Goal: Information Seeking & Learning: Learn about a topic

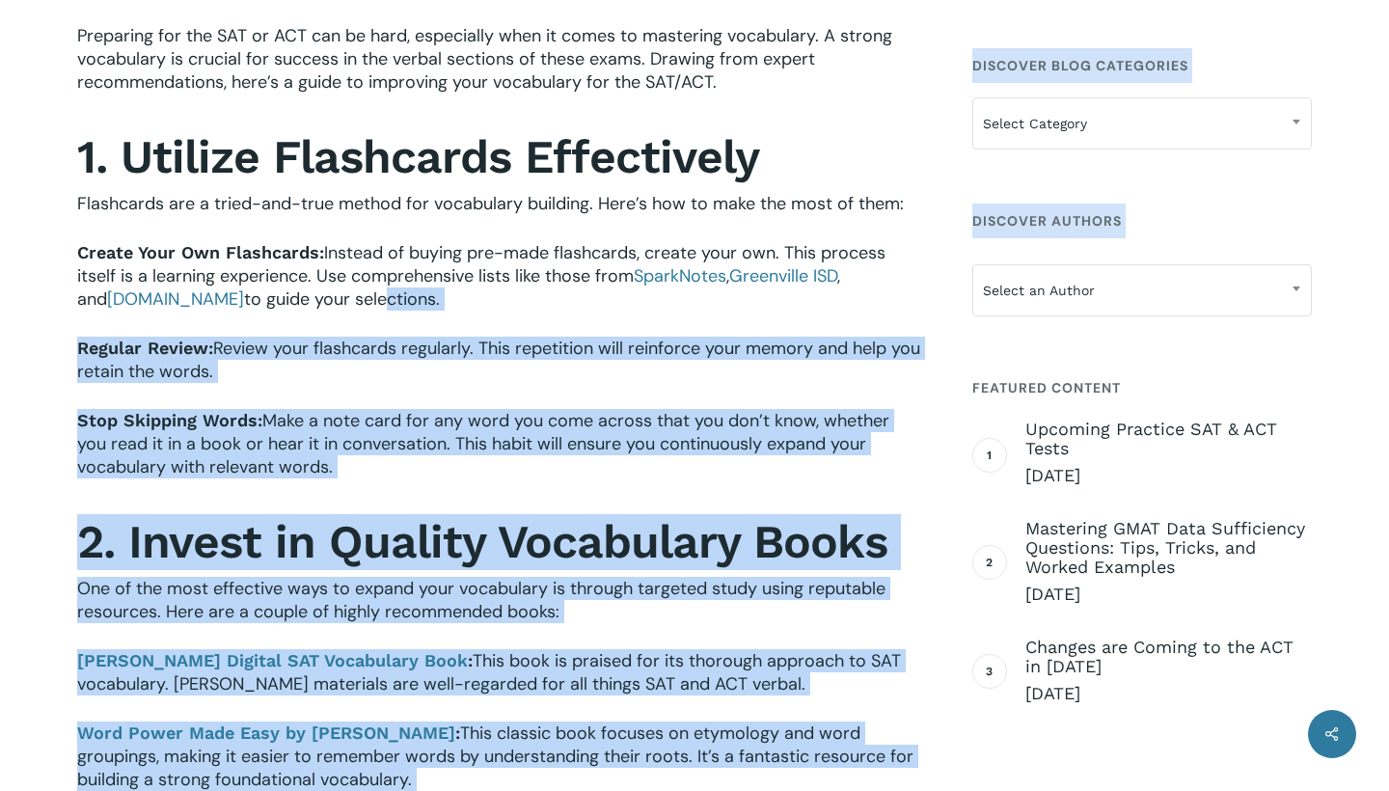
drag, startPoint x: 67, startPoint y: 251, endPoint x: 343, endPoint y: 289, distance: 278.5
click at [343, 289] on span "to guide your selections." at bounding box center [342, 299] width 196 height 23
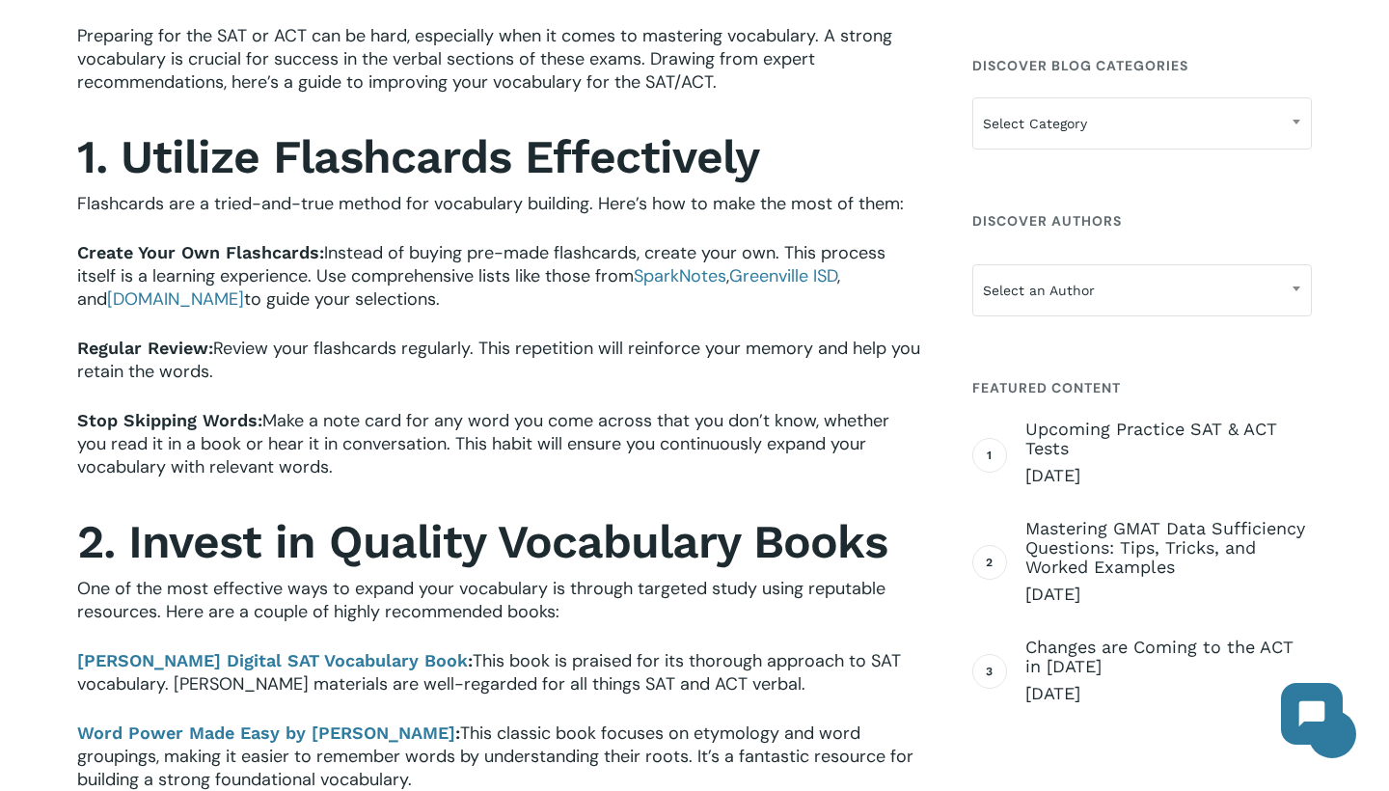
drag, startPoint x: 409, startPoint y: 305, endPoint x: 85, endPoint y: 256, distance: 327.9
click at [85, 256] on p "Create Your Own Flashcards: Instead of buying pre-made flashcards, create your …" at bounding box center [499, 289] width 845 height 96
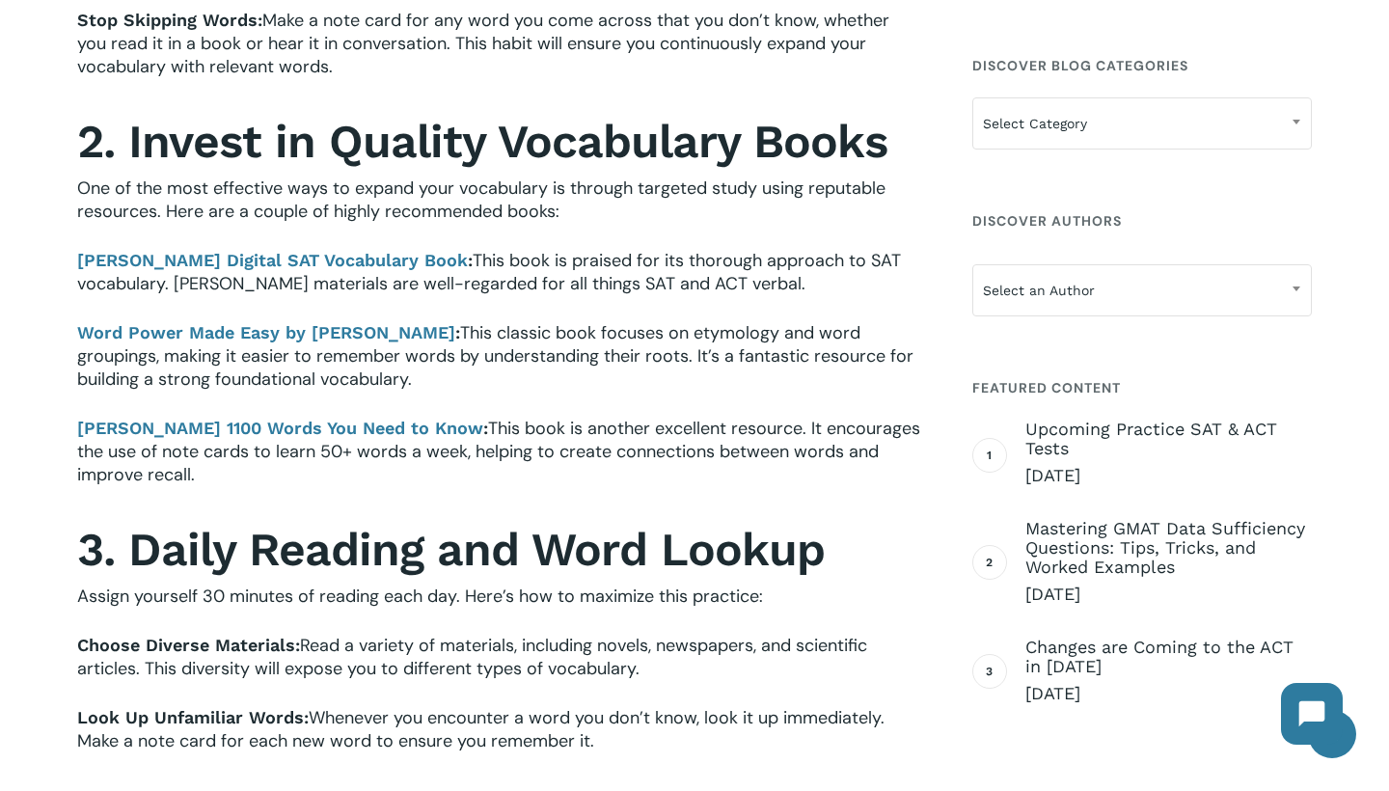
scroll to position [1031, 0]
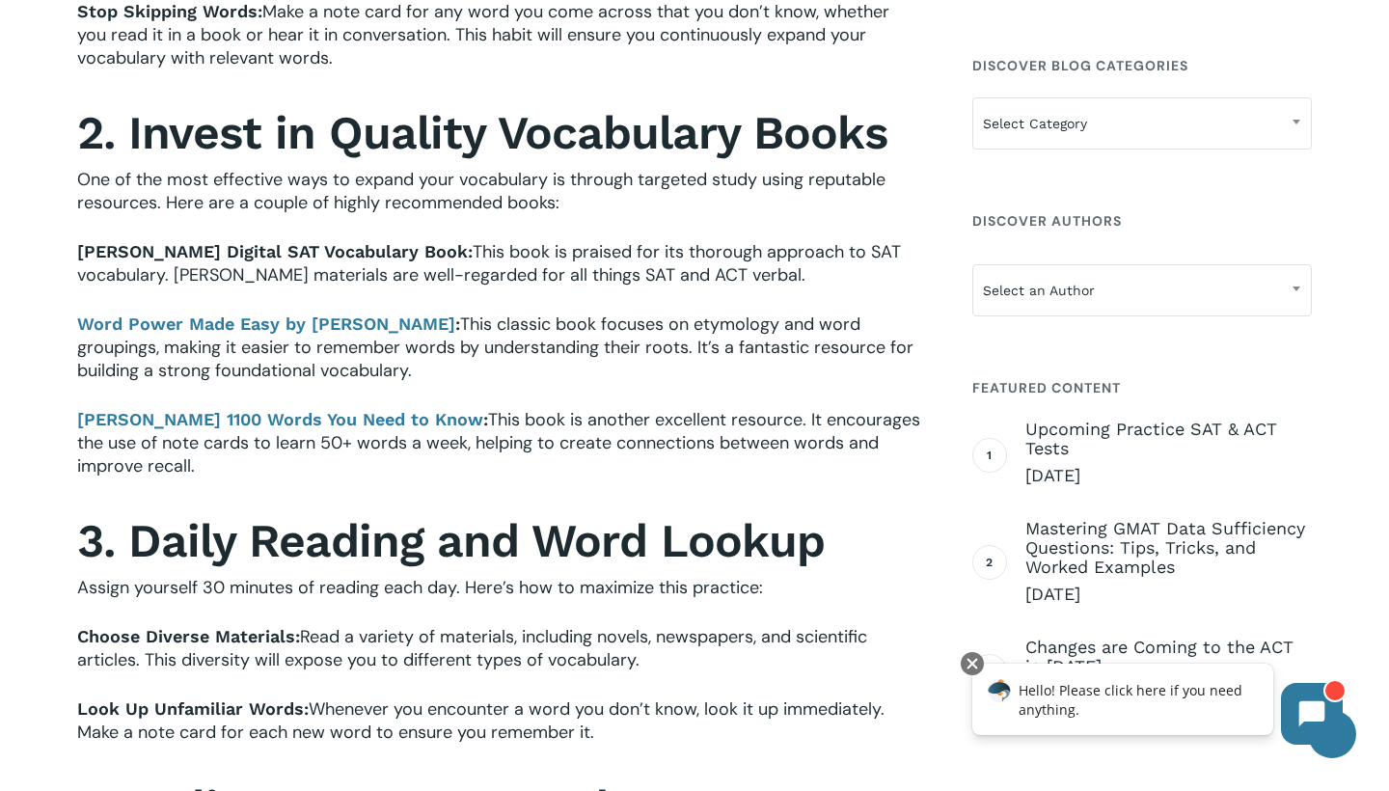
click at [174, 251] on b "[PERSON_NAME] Digital SAT Vocabulary Book" at bounding box center [272, 251] width 391 height 20
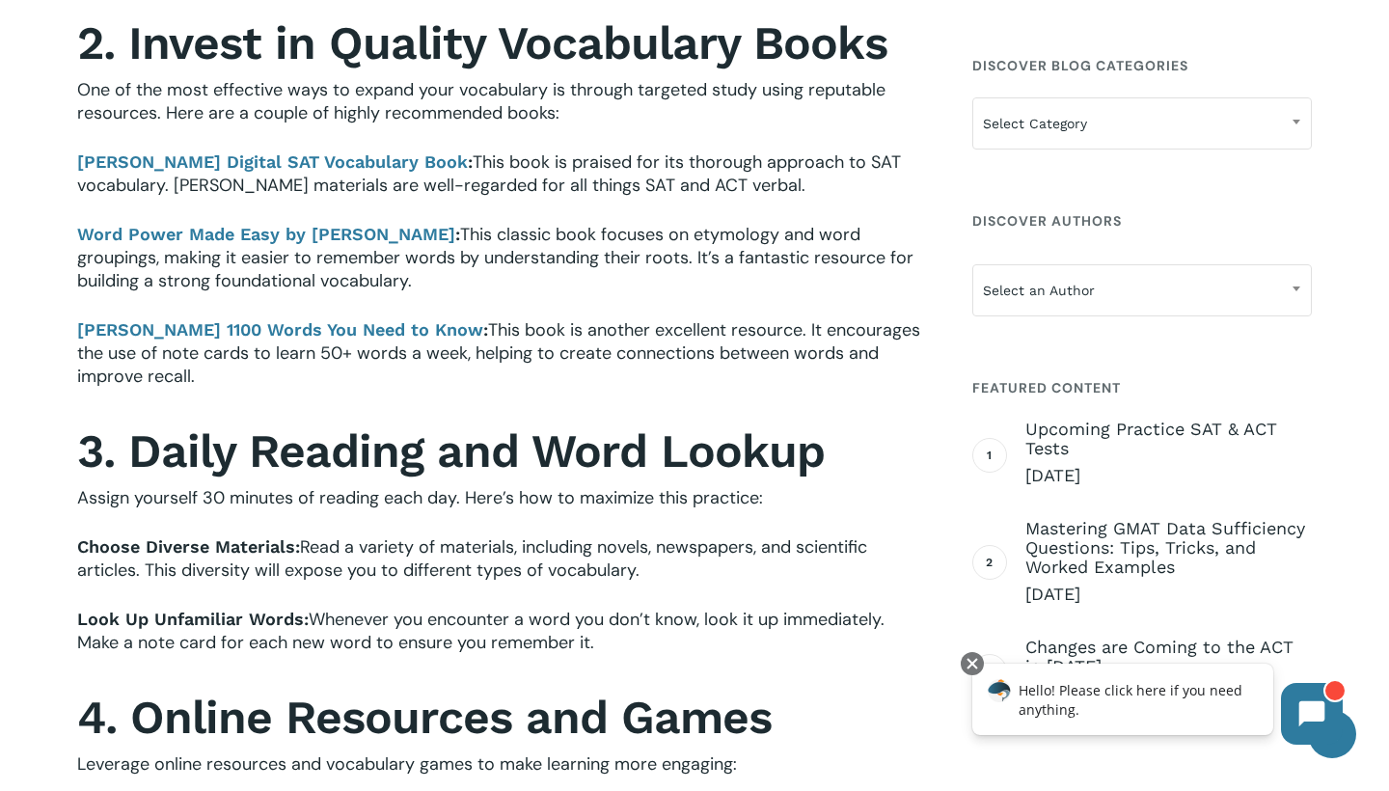
scroll to position [1112, 0]
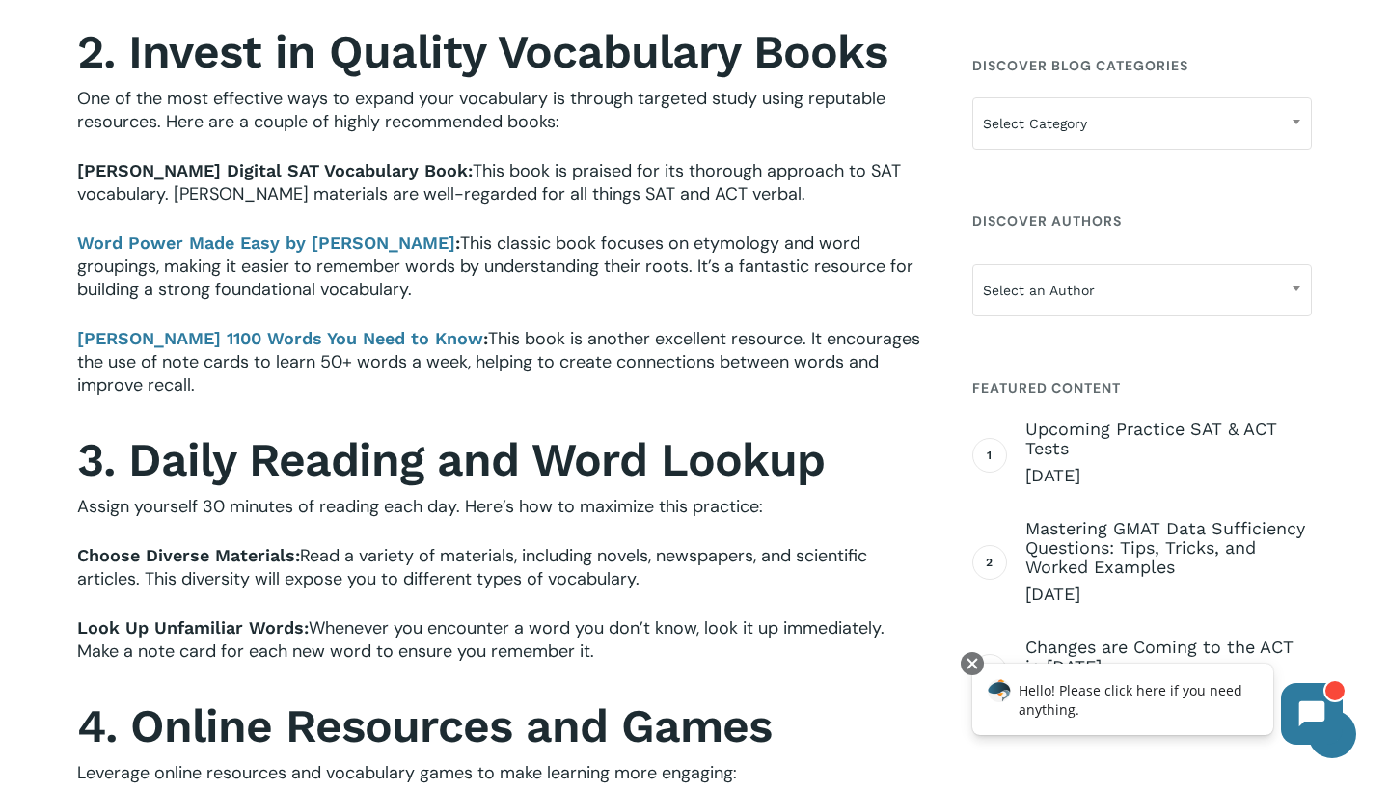
click at [160, 170] on b "[PERSON_NAME] Digital SAT Vocabulary Book" at bounding box center [272, 170] width 391 height 20
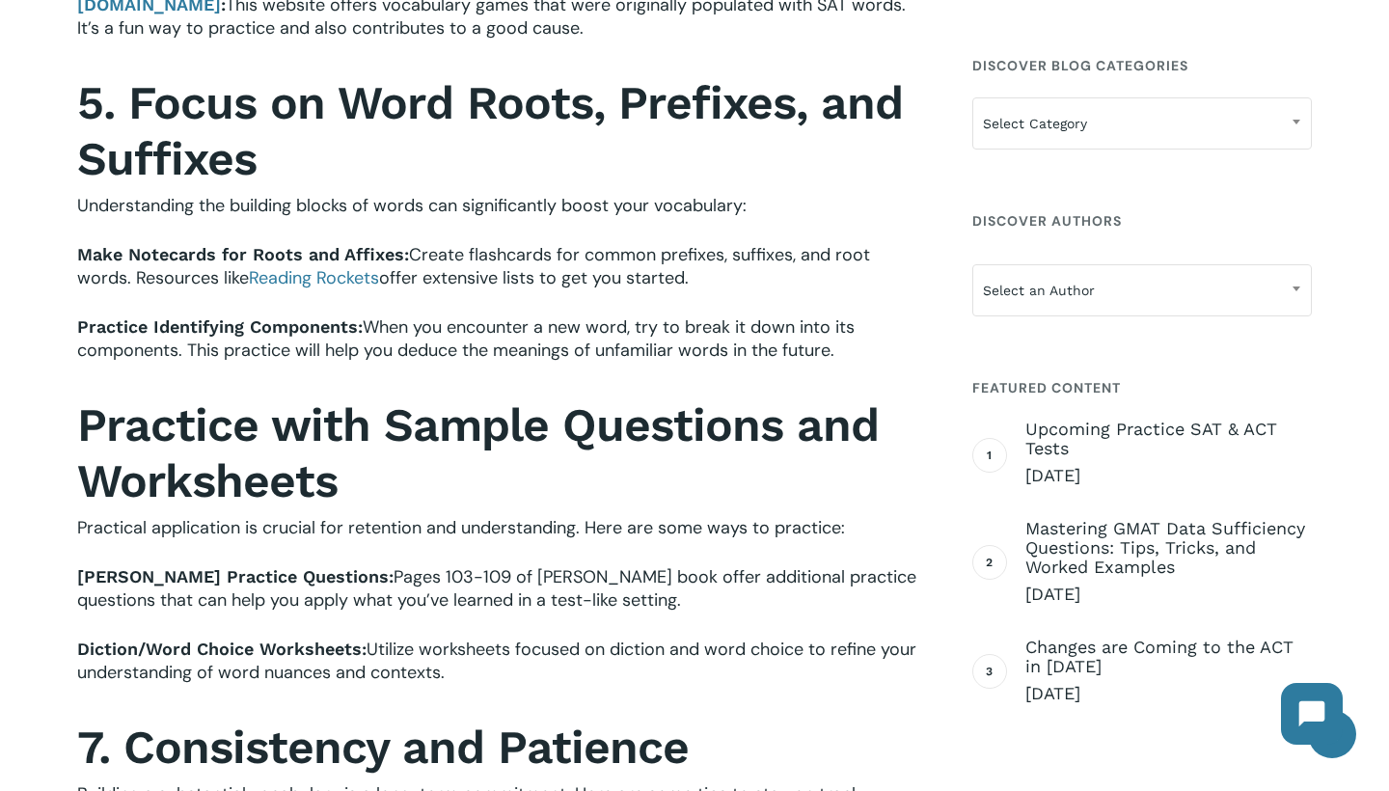
scroll to position [2011, 0]
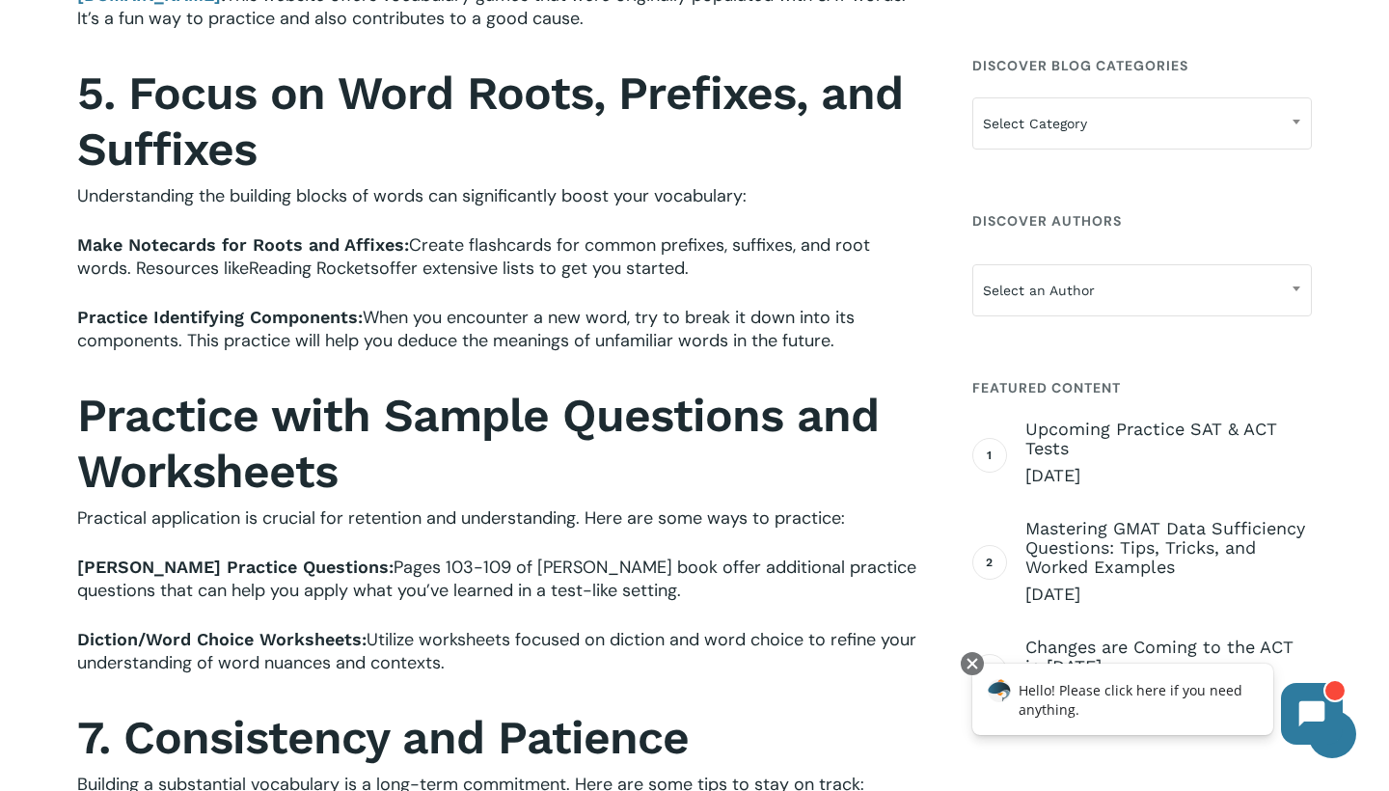
click at [330, 266] on link "Reading Rockets" at bounding box center [314, 268] width 130 height 23
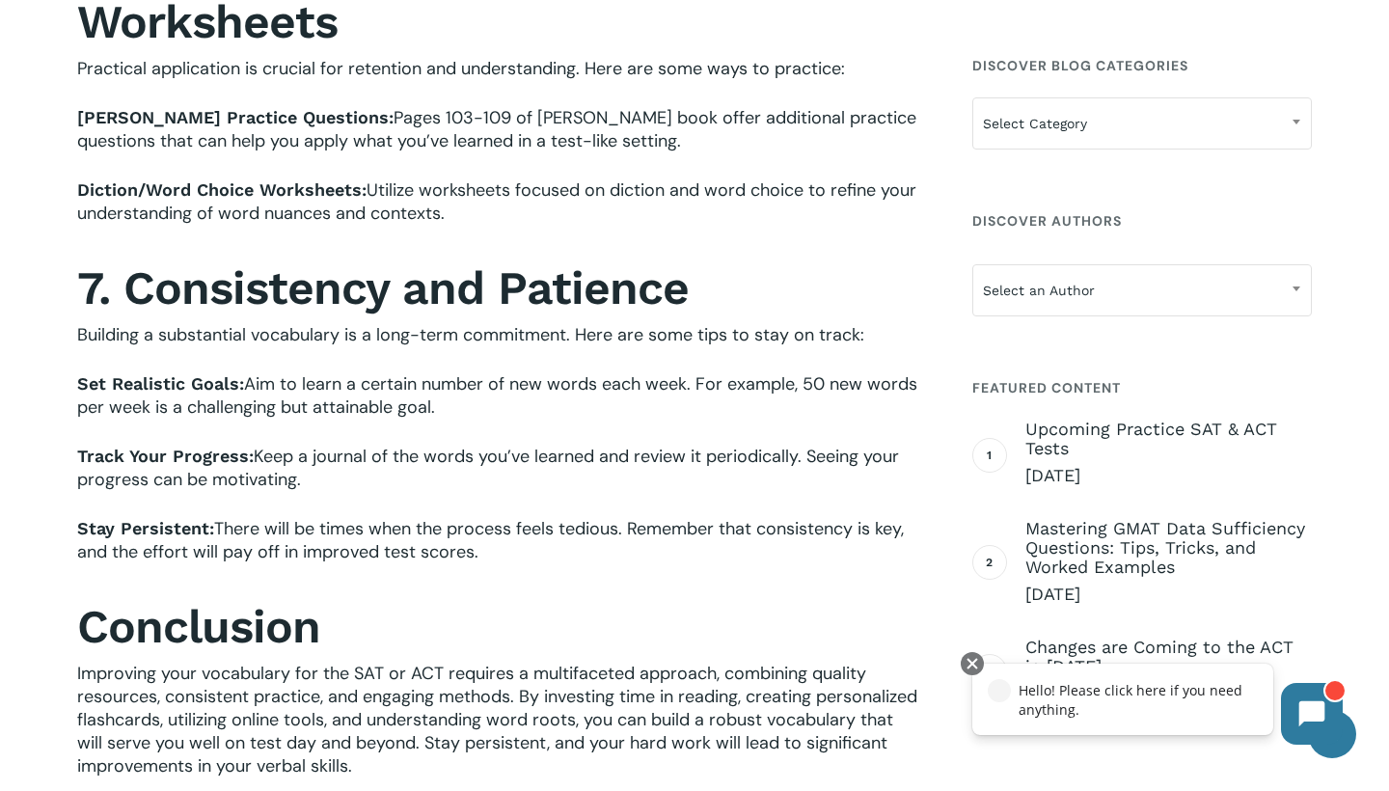
scroll to position [2504, 0]
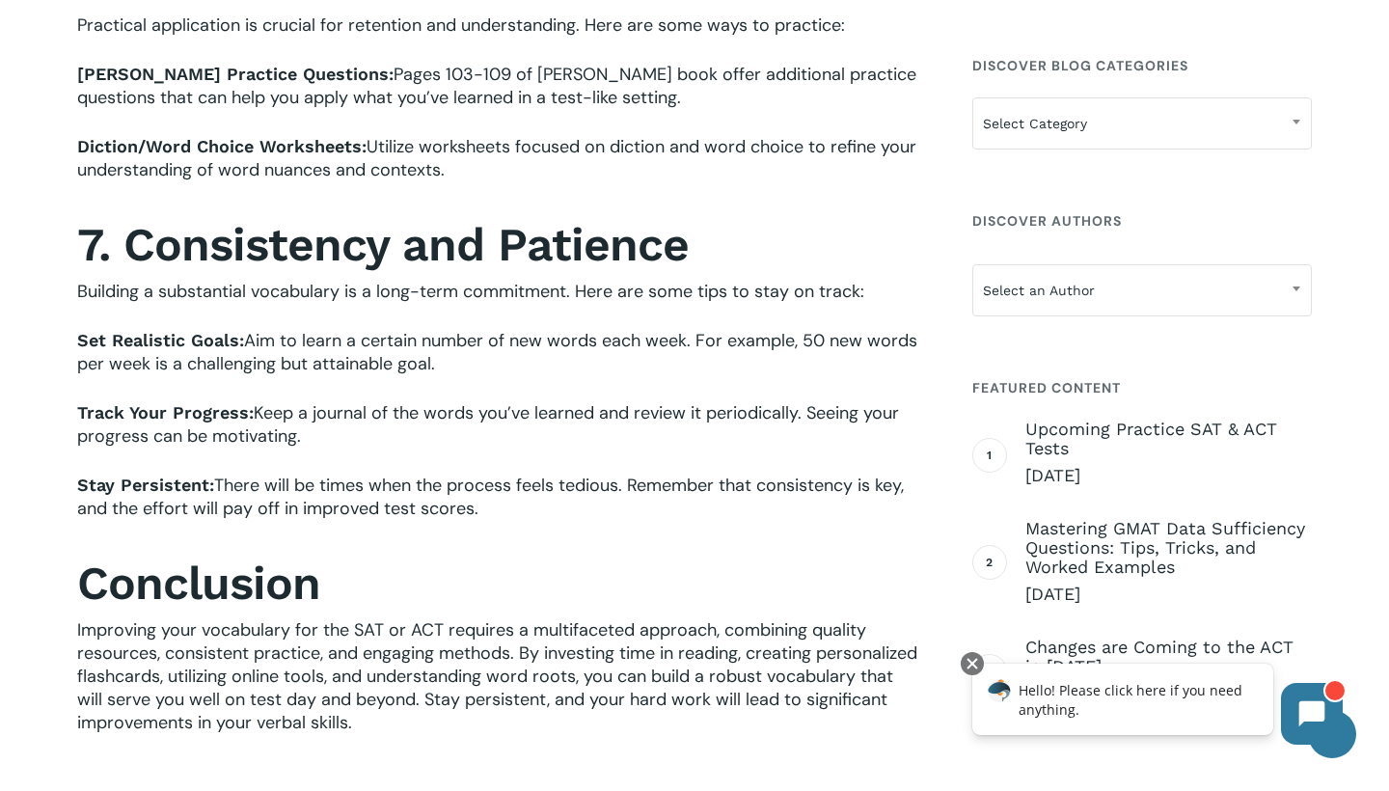
drag, startPoint x: 89, startPoint y: 305, endPoint x: 535, endPoint y: 505, distance: 488.5
click at [535, 505] on p "Stay Persistent: There will be times when the process feels tedious. Remember t…" at bounding box center [499, 510] width 845 height 72
drag, startPoint x: 510, startPoint y: 505, endPoint x: 46, endPoint y: 328, distance: 496.6
click at [45, 328] on div "Preparing for the SAT or ACT can be hard, especially when it comes to mastering…" at bounding box center [694, 292] width 1389 height 4377
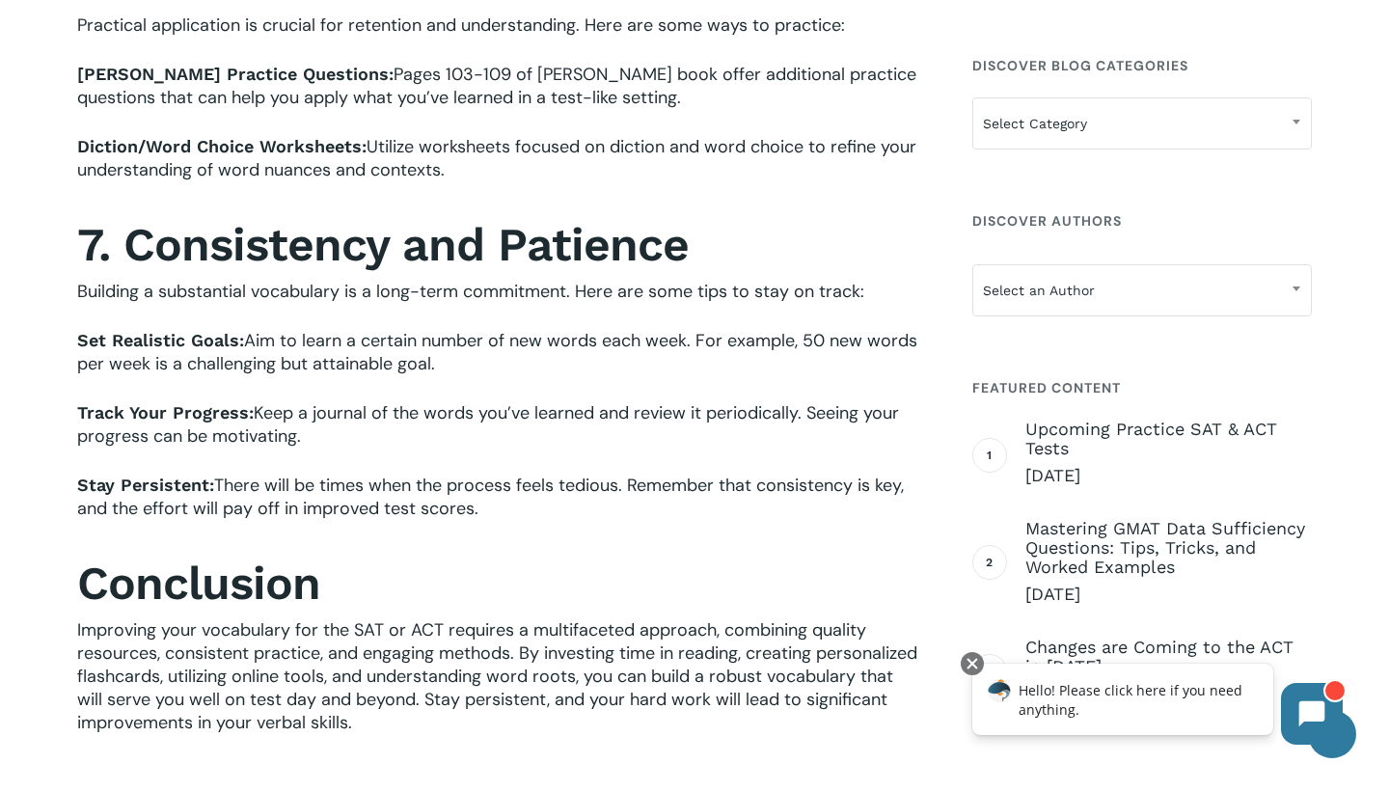
click at [46, 328] on div "Preparing for the SAT or ACT can be hard, especially when it comes to mastering…" at bounding box center [694, 292] width 1389 height 4377
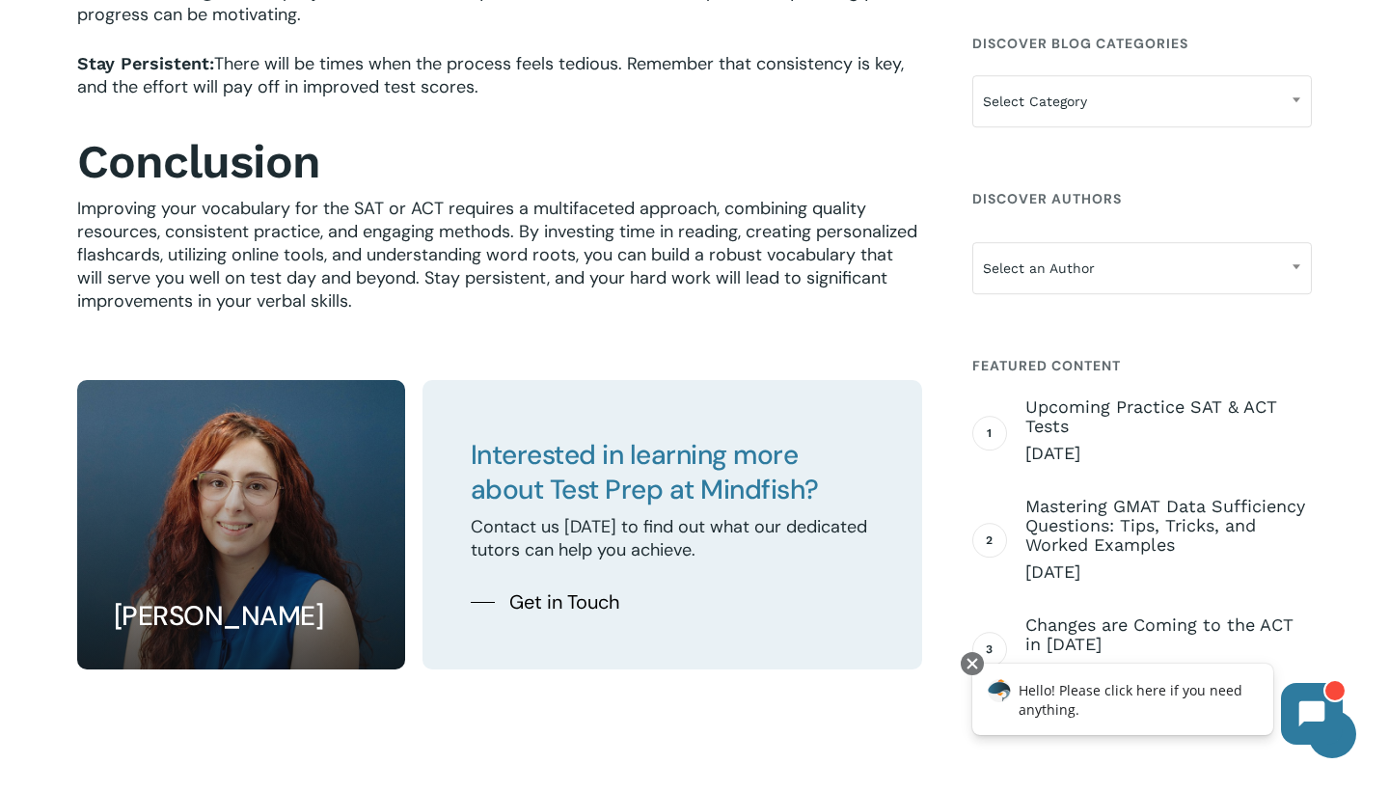
scroll to position [2839, 0]
